Goal: Task Accomplishment & Management: Use online tool/utility

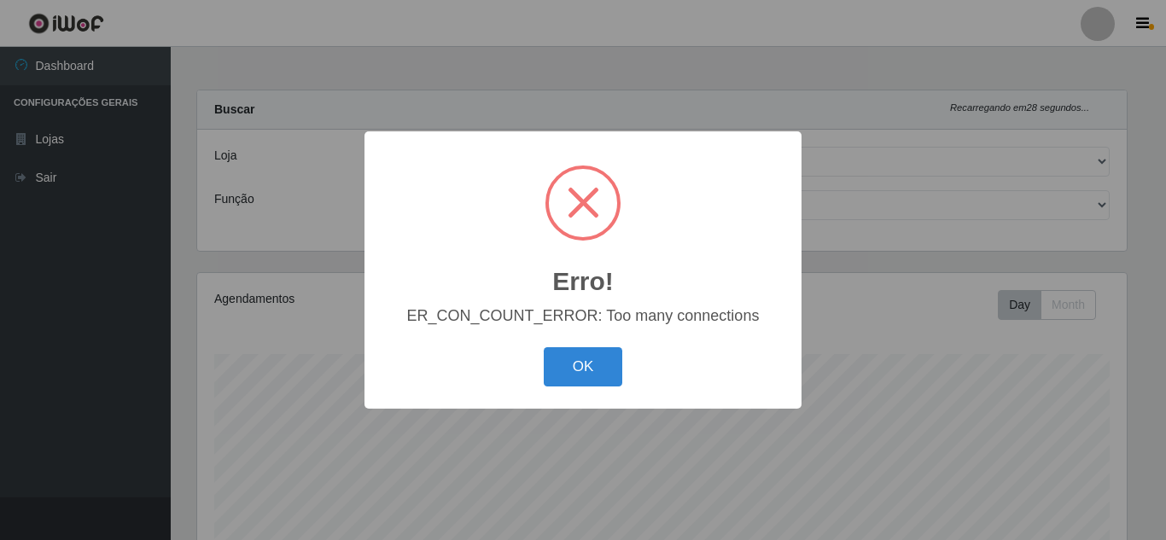
select select "225"
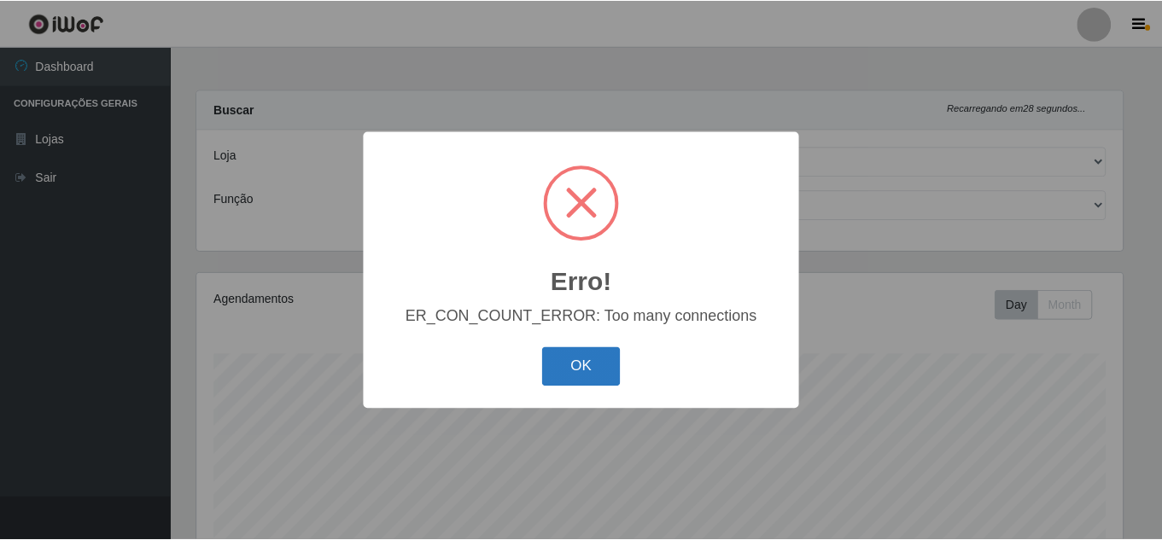
scroll to position [354, 930]
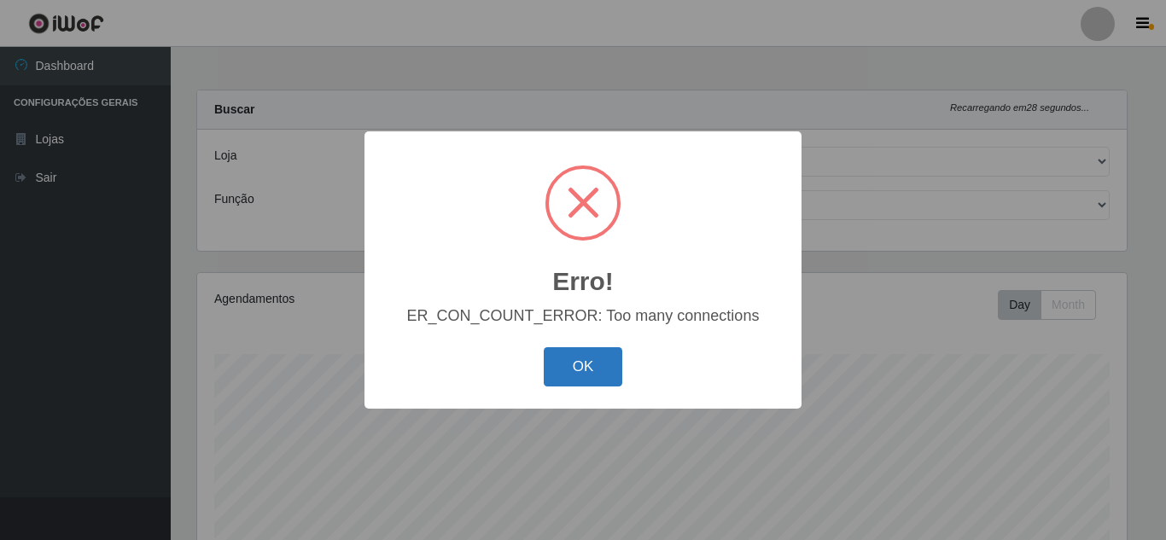
click at [572, 365] on button "OK" at bounding box center [583, 367] width 79 height 40
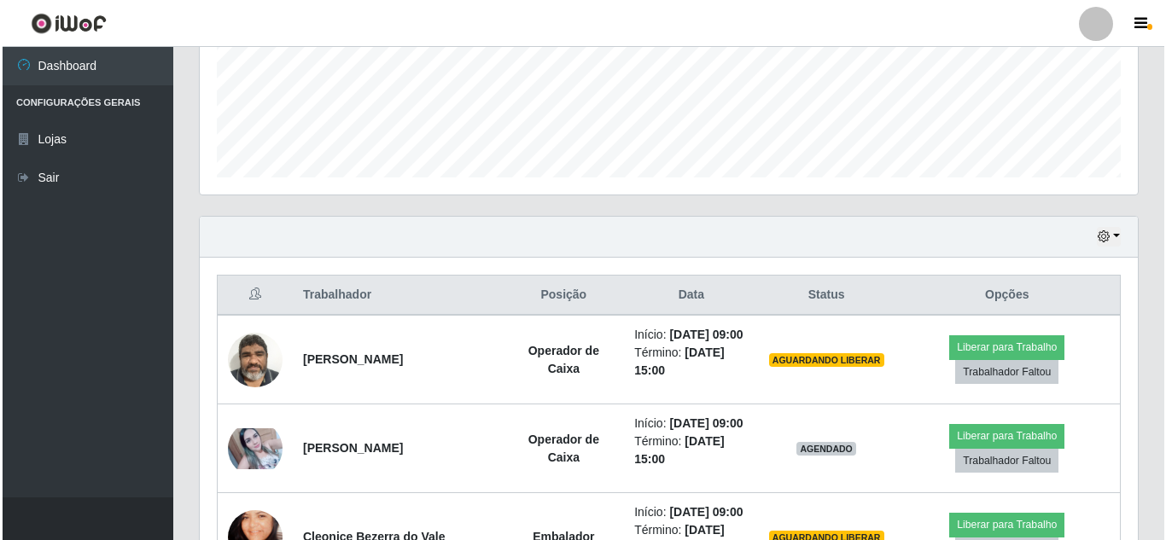
scroll to position [484, 0]
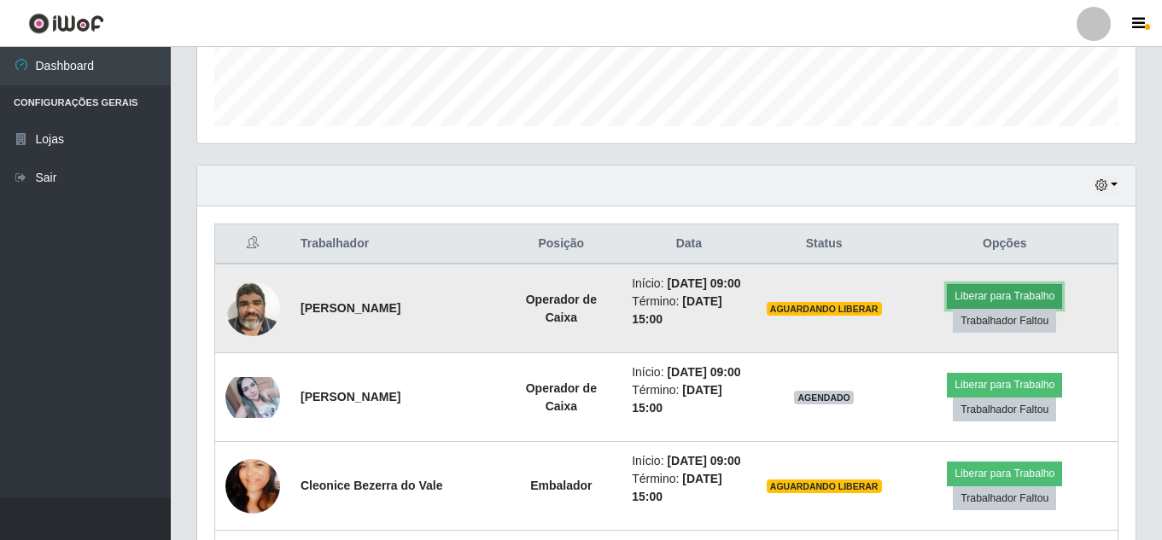
click at [1011, 308] on button "Liberar para Trabalho" at bounding box center [1004, 296] width 115 height 24
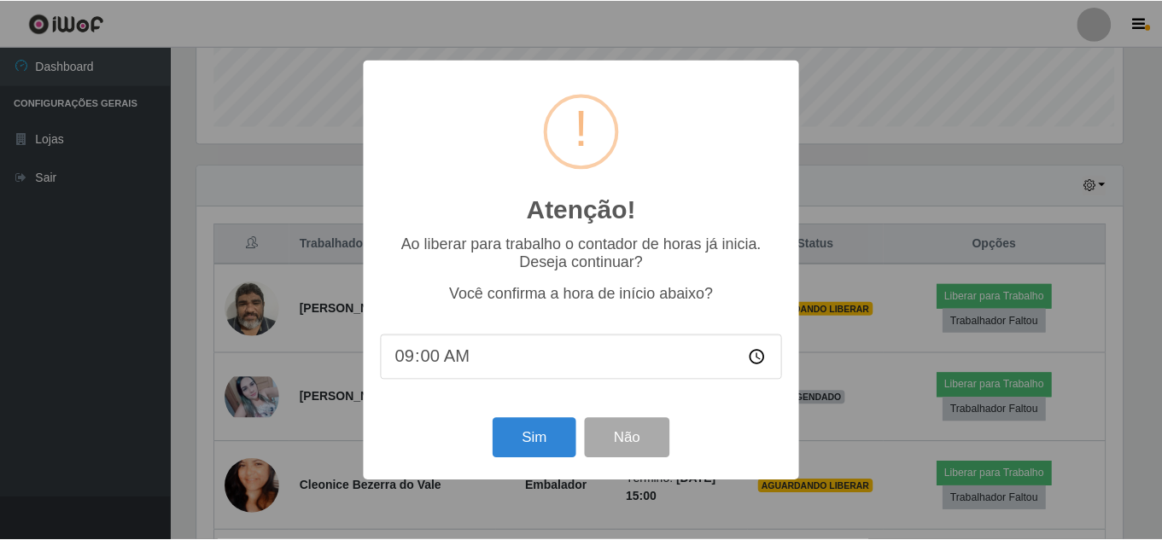
scroll to position [354, 930]
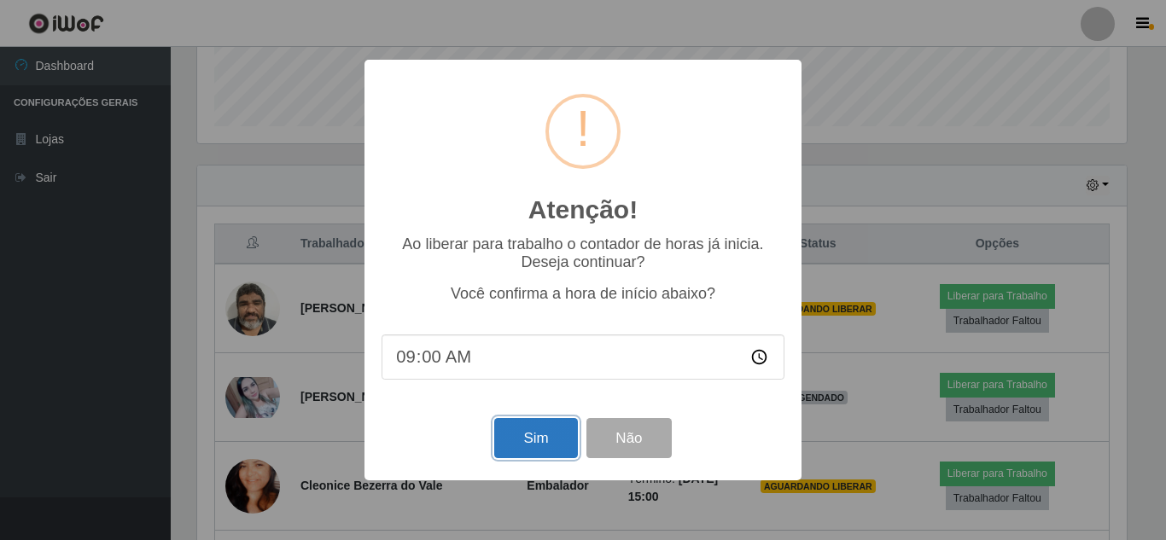
click at [550, 442] on button "Sim" at bounding box center [535, 438] width 83 height 40
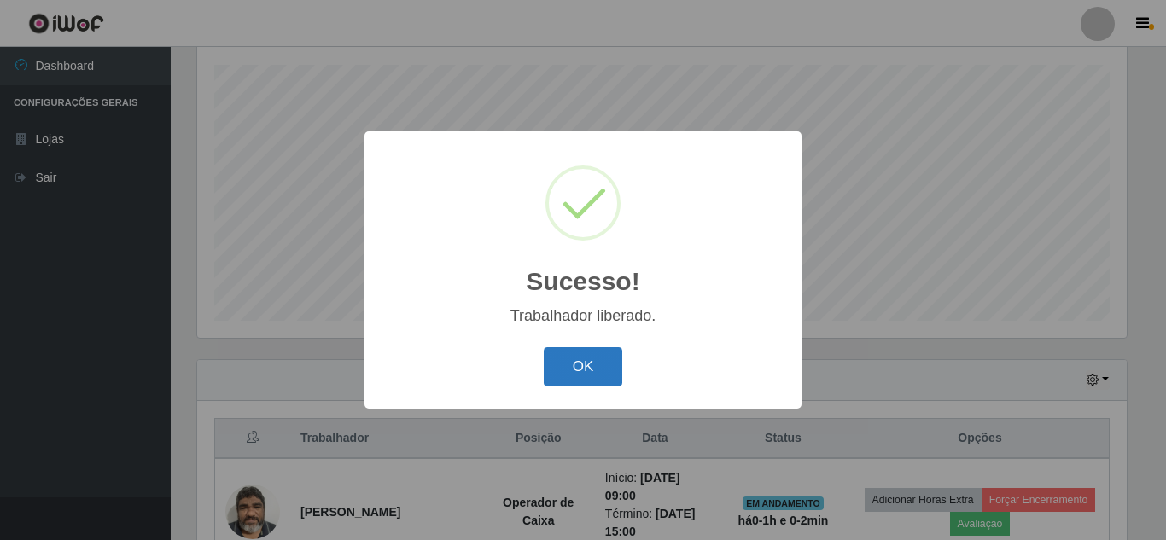
click at [590, 366] on button "OK" at bounding box center [583, 367] width 79 height 40
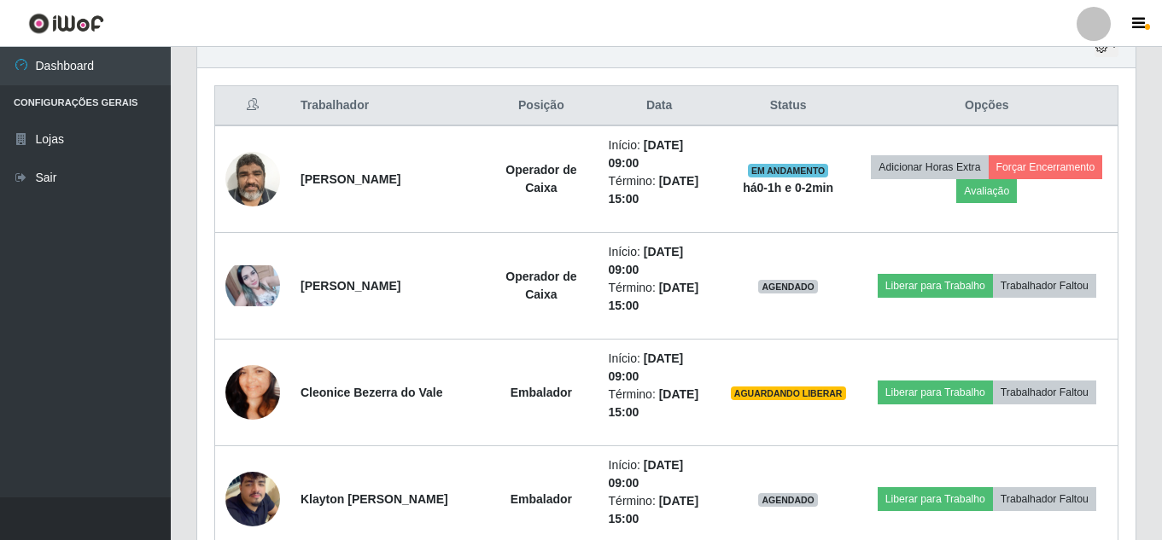
scroll to position [643, 0]
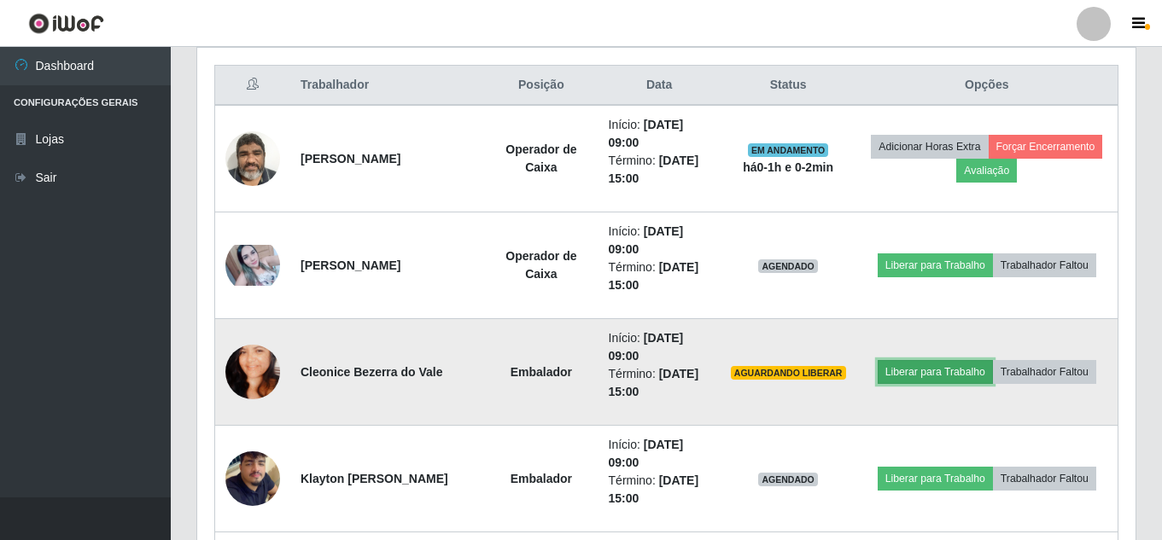
click at [916, 370] on button "Liberar para Trabalho" at bounding box center [935, 372] width 115 height 24
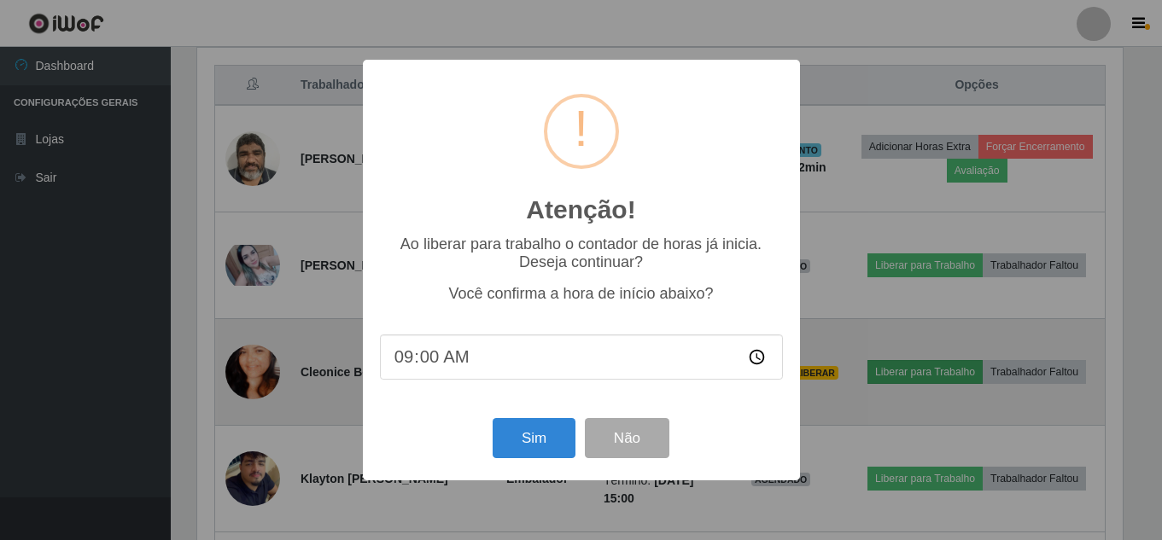
scroll to position [354, 930]
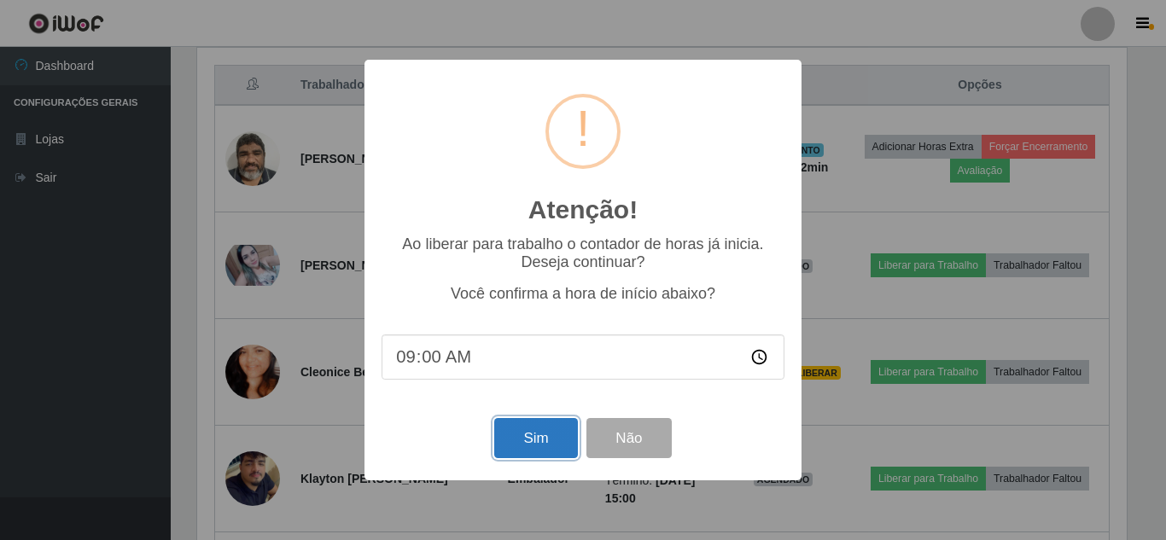
click at [551, 441] on button "Sim" at bounding box center [535, 438] width 83 height 40
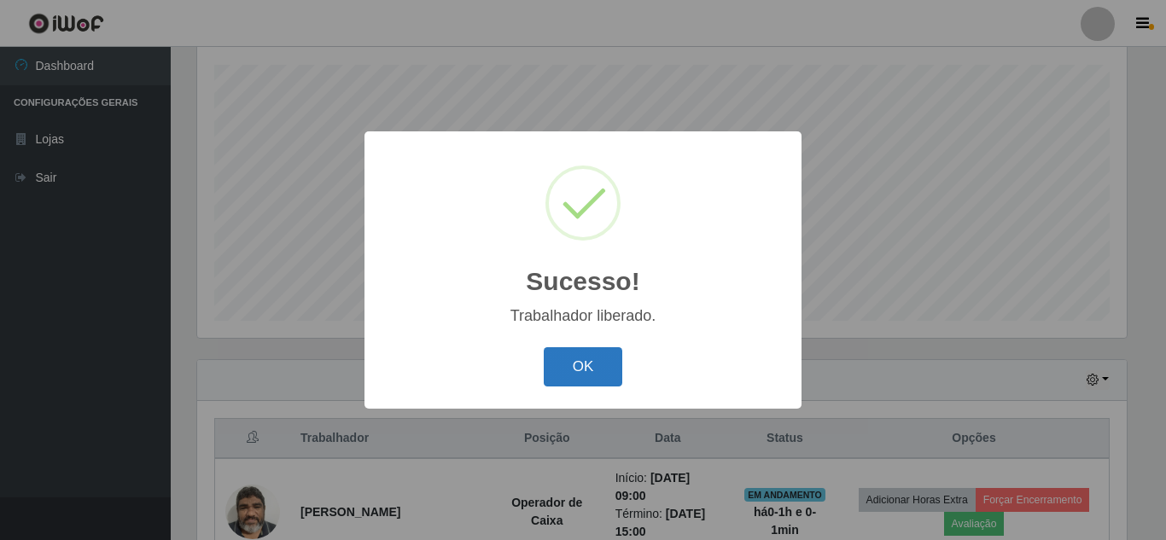
click at [569, 365] on button "OK" at bounding box center [583, 367] width 79 height 40
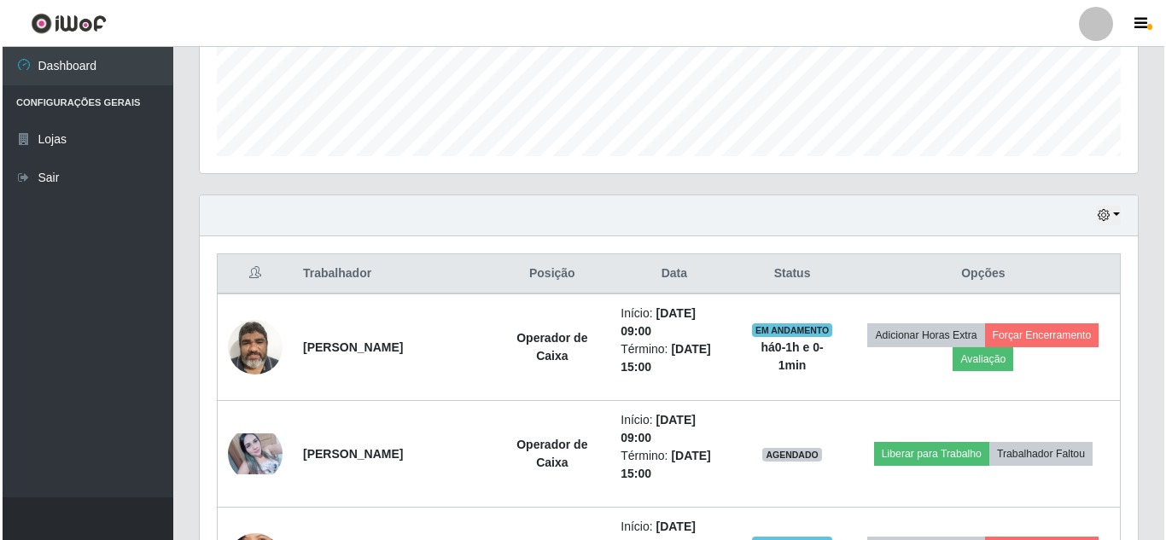
scroll to position [0, 0]
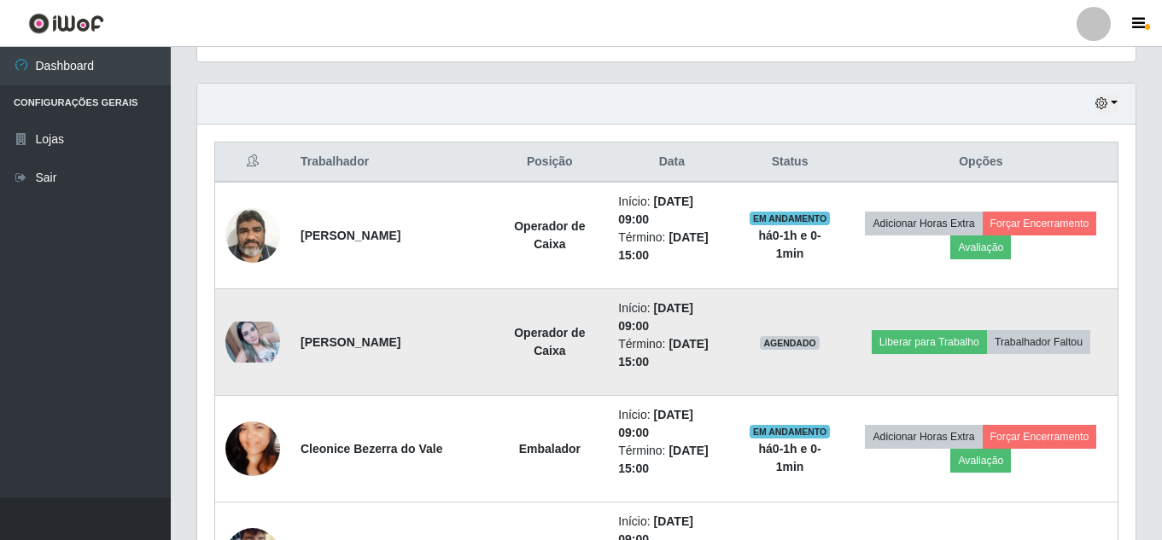
click at [906, 355] on td "Liberar para Trabalho Trabalhador Faltou" at bounding box center [981, 342] width 274 height 107
click at [904, 350] on button "Liberar para Trabalho" at bounding box center [929, 342] width 115 height 24
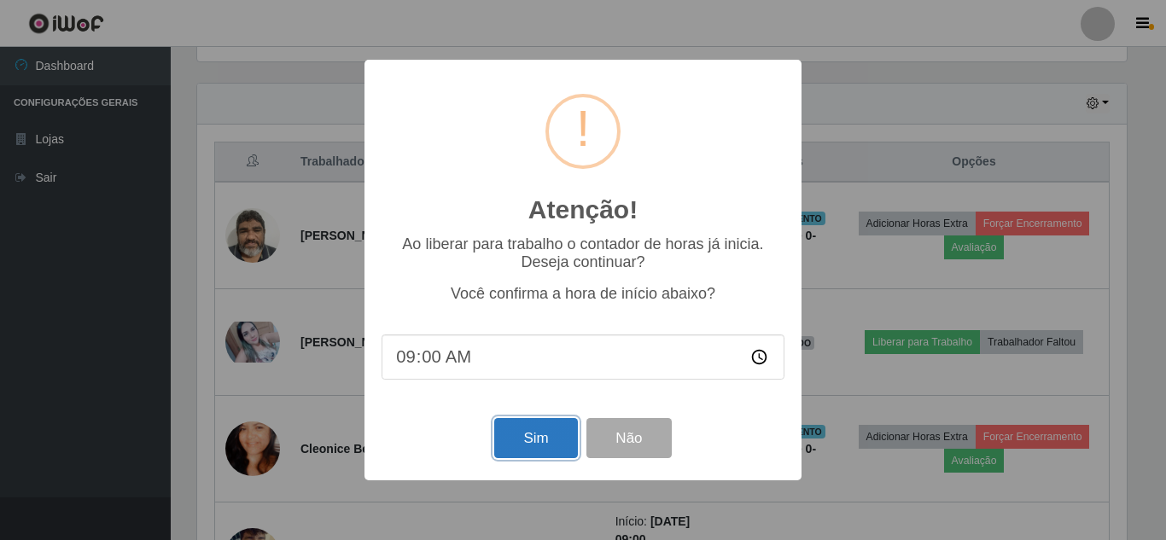
click at [528, 453] on button "Sim" at bounding box center [535, 438] width 83 height 40
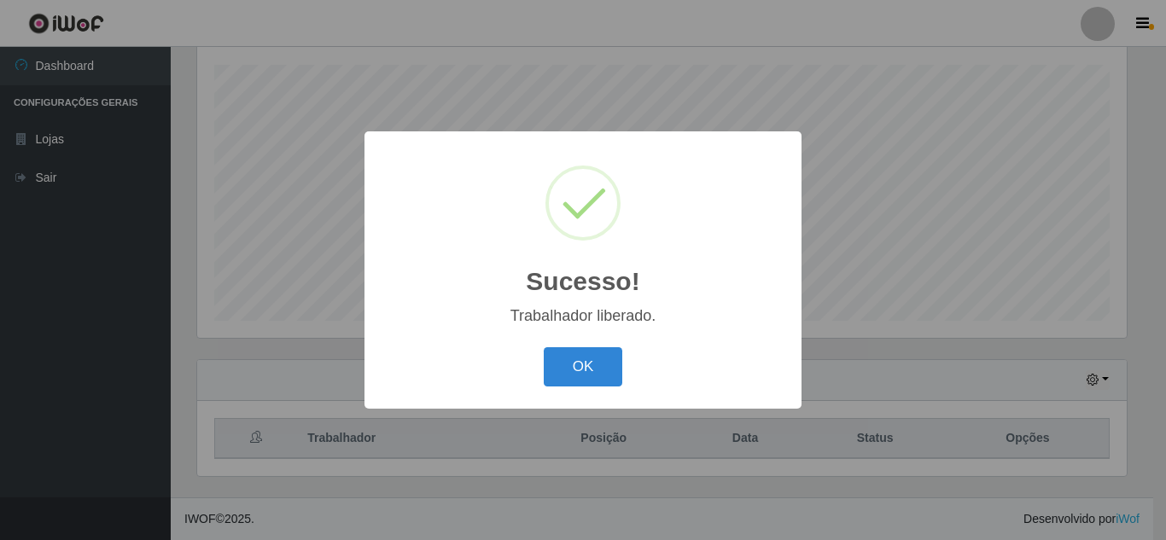
click at [1165, 287] on div "Sucesso! × Trabalhador liberado. OK Cancel" at bounding box center [583, 270] width 1166 height 540
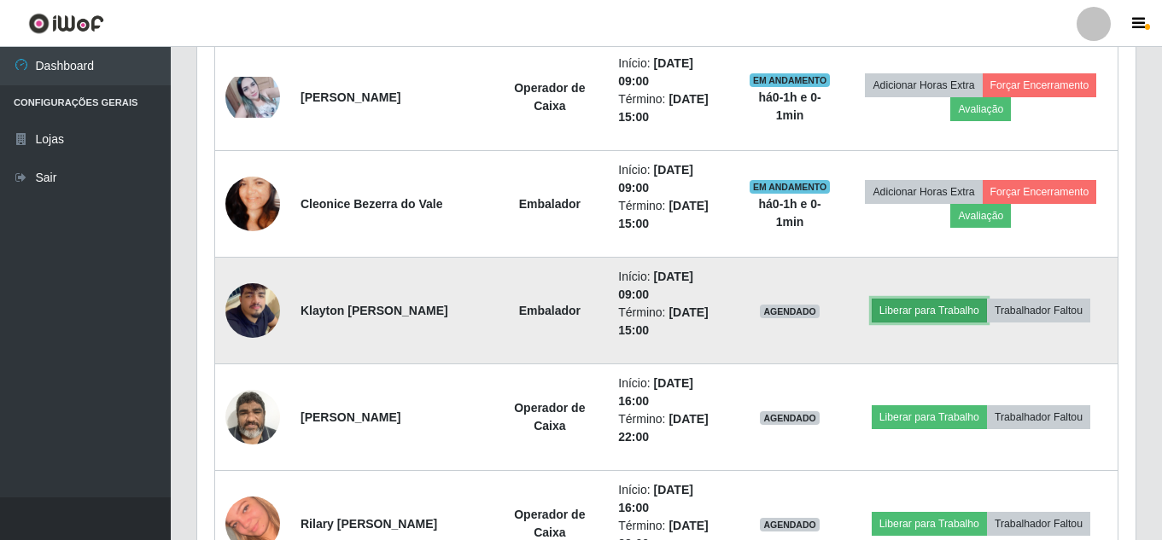
click at [925, 316] on button "Liberar para Trabalho" at bounding box center [929, 311] width 115 height 24
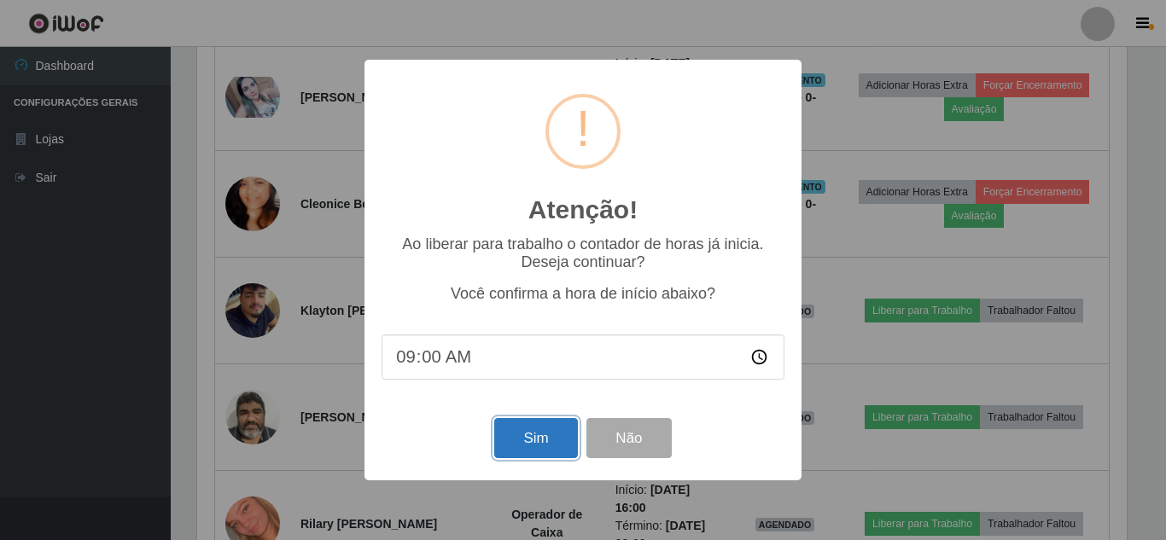
click at [547, 427] on button "Sim" at bounding box center [535, 438] width 83 height 40
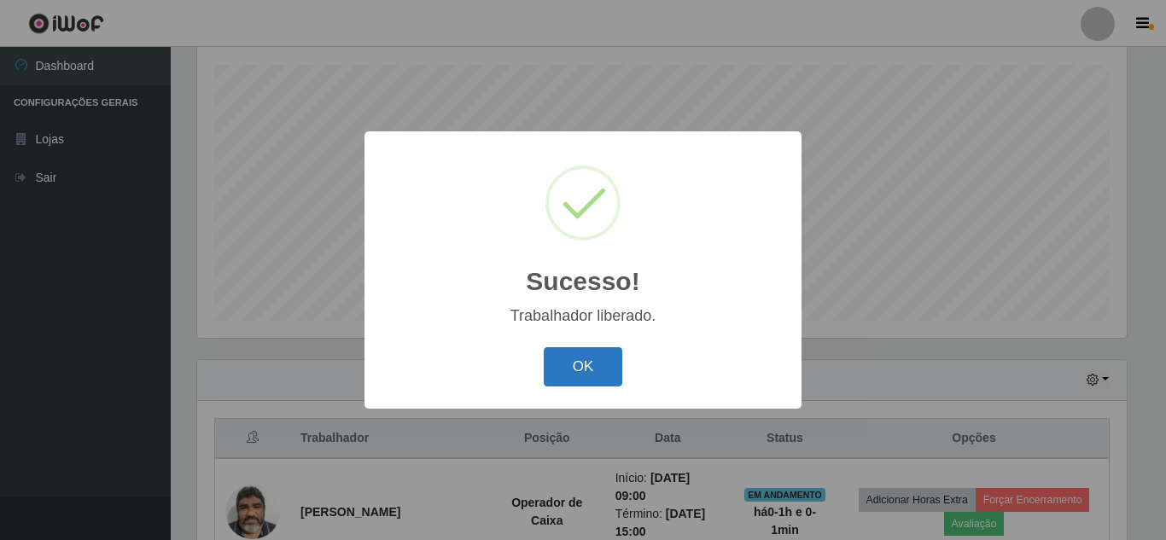
click at [582, 367] on button "OK" at bounding box center [583, 367] width 79 height 40
